Goal: Information Seeking & Learning: Learn about a topic

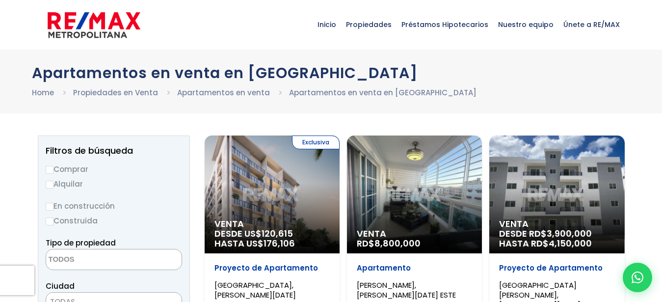
select select
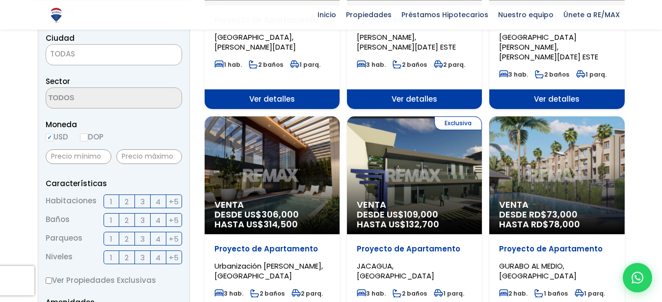
scroll to position [250, 0]
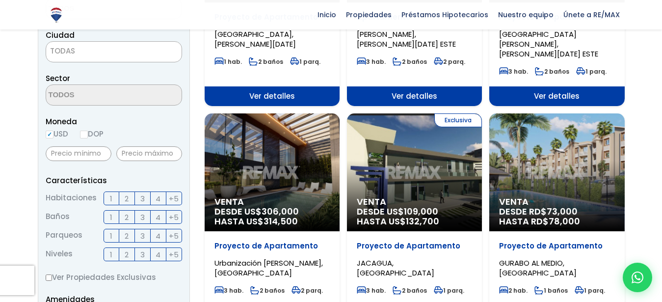
click at [125, 199] on span "2" at bounding box center [127, 198] width 4 height 12
click at [0, 0] on input "2" at bounding box center [0, 0] width 0 height 0
click at [111, 215] on span "1" at bounding box center [111, 217] width 2 height 12
click at [0, 0] on input "1" at bounding box center [0, 0] width 0 height 0
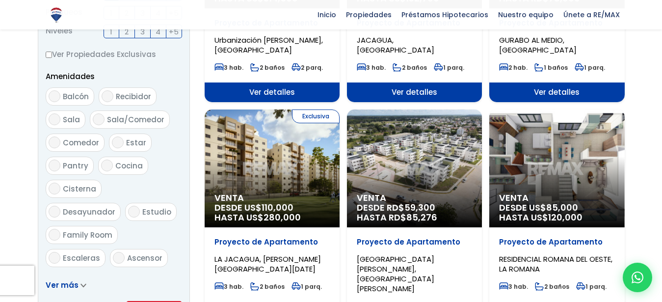
scroll to position [506, 0]
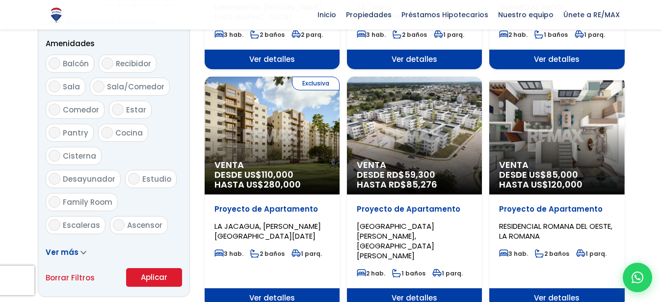
click at [152, 276] on button "Aplicar" at bounding box center [154, 277] width 56 height 19
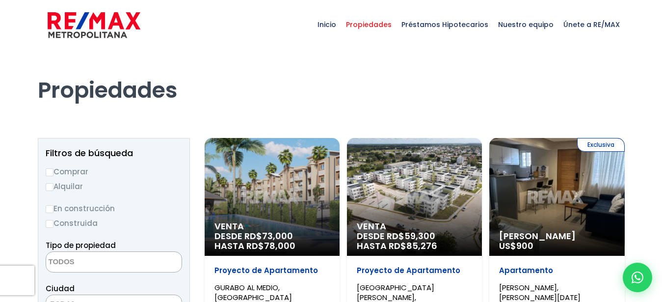
select select
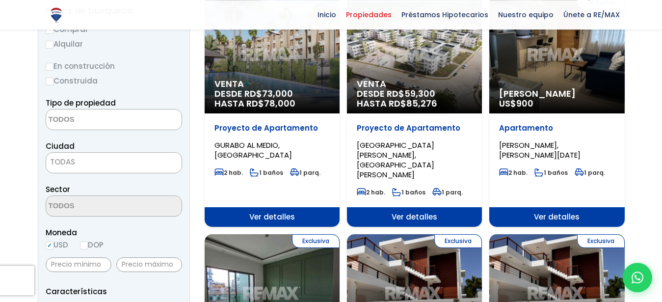
scroll to position [29, 0]
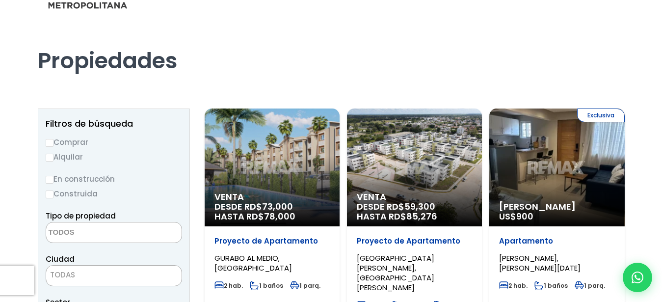
click at [48, 140] on input "Comprar" at bounding box center [50, 143] width 8 height 8
radio input "true"
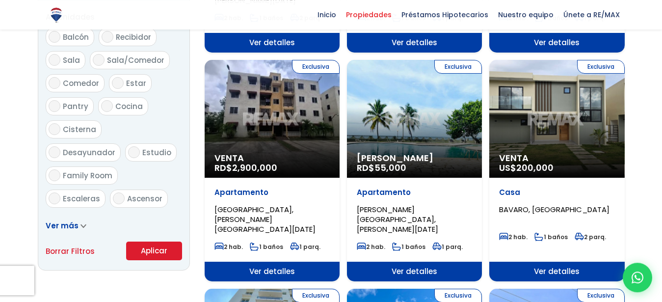
scroll to position [570, 0]
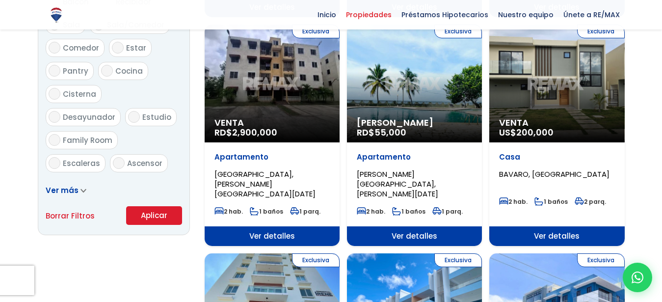
click at [145, 217] on button "Aplicar" at bounding box center [154, 215] width 56 height 19
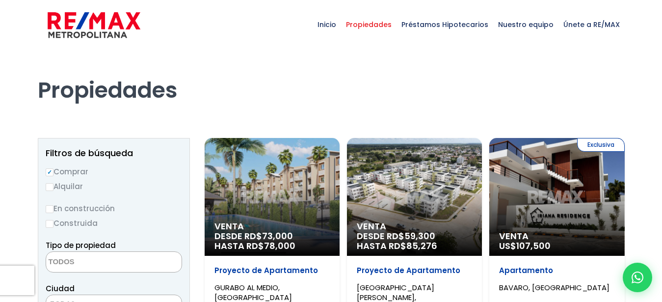
select select
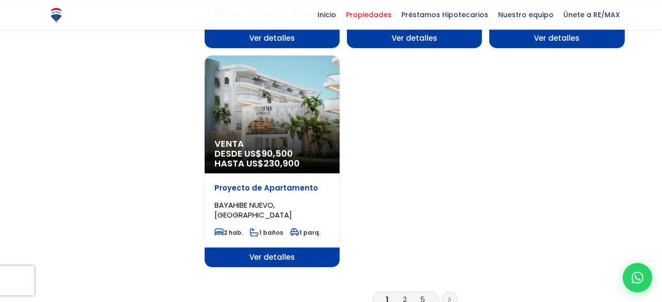
scroll to position [1308, 0]
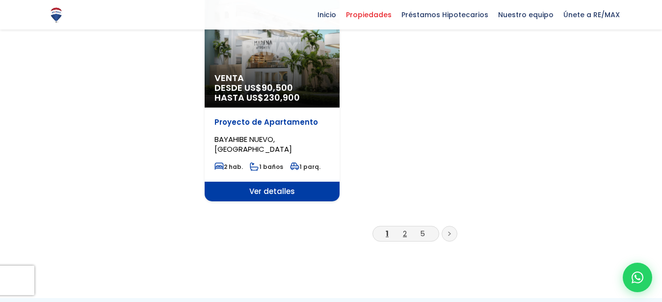
click at [404, 228] on link "2" at bounding box center [405, 233] width 4 height 10
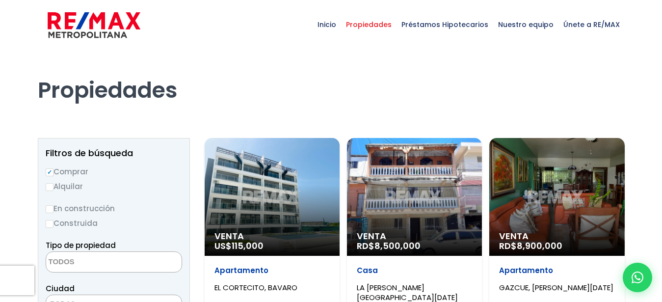
select select
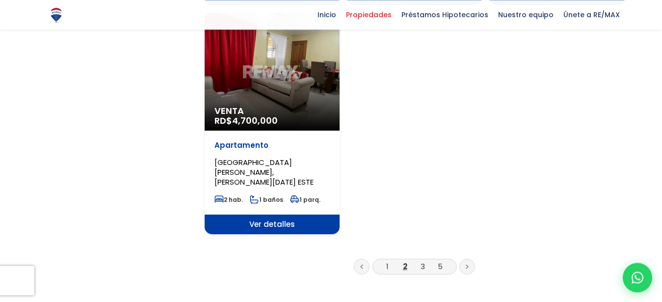
scroll to position [1308, 0]
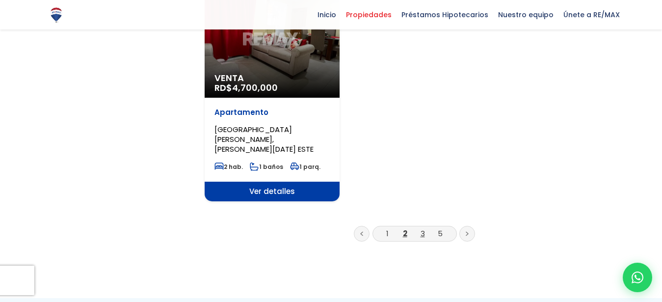
click at [422, 228] on link "3" at bounding box center [423, 233] width 4 height 10
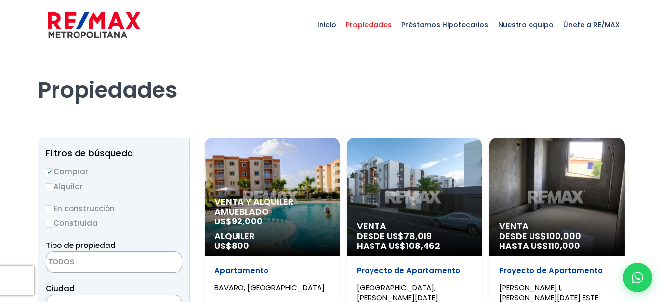
select select
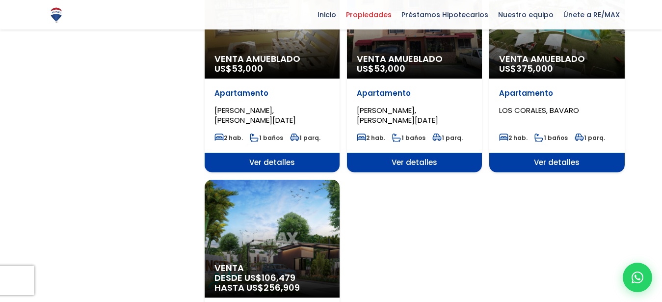
scroll to position [1308, 0]
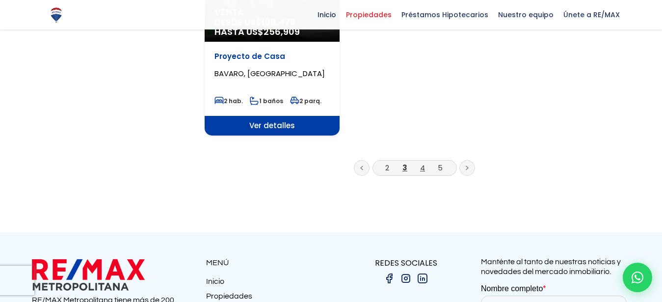
click at [422, 166] on link "4" at bounding box center [422, 167] width 5 height 10
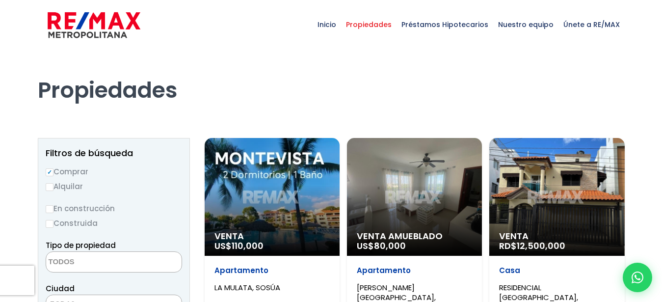
select select
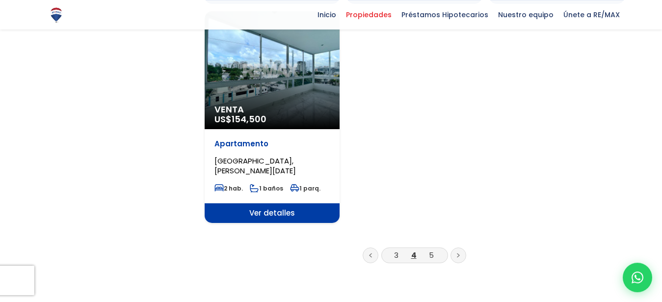
scroll to position [1308, 0]
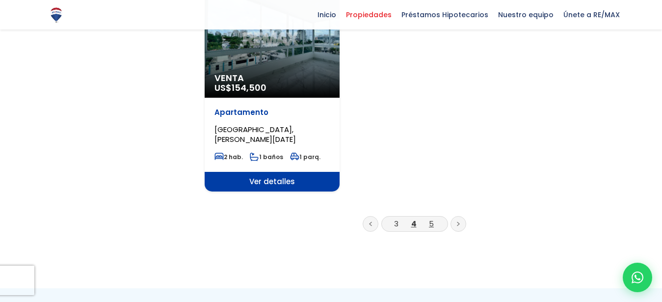
click at [431, 218] on link "5" at bounding box center [431, 223] width 5 height 10
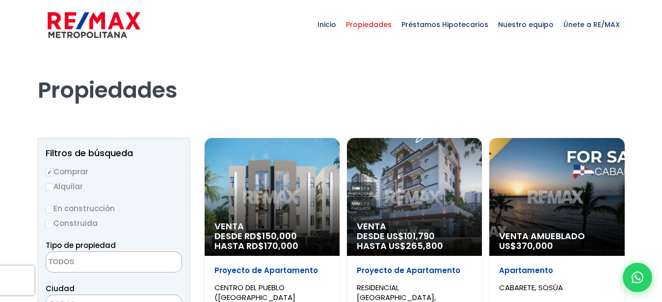
select select
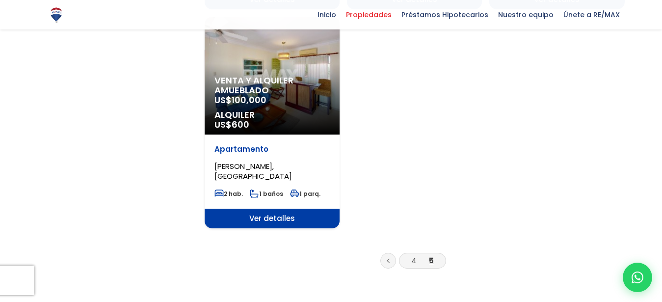
scroll to position [1308, 0]
